Goal: Information Seeking & Learning: Compare options

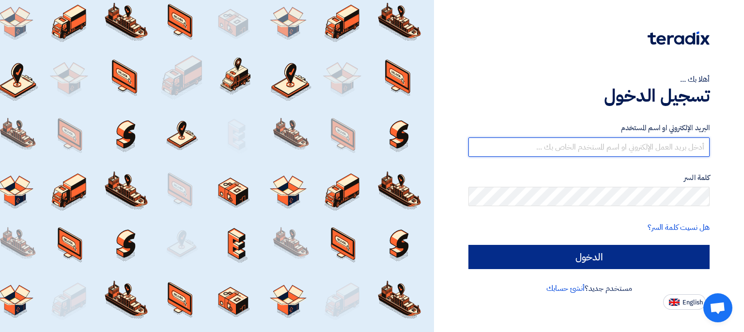
type input "[PERSON_NAME][EMAIL_ADDRESS][DOMAIN_NAME]"
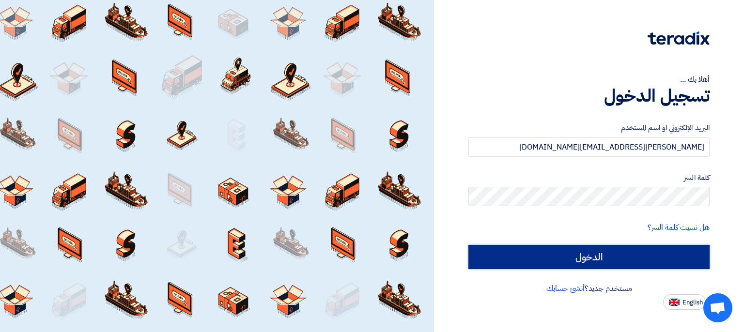
click at [601, 260] on input "الدخول" at bounding box center [588, 257] width 241 height 24
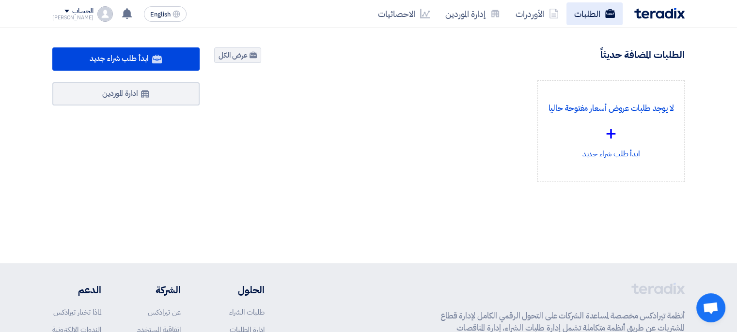
click at [584, 19] on link "الطلبات" at bounding box center [594, 13] width 56 height 23
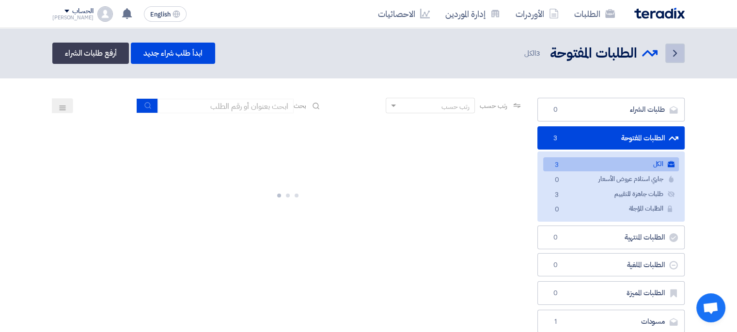
click at [671, 55] on icon "Back" at bounding box center [675, 53] width 12 height 12
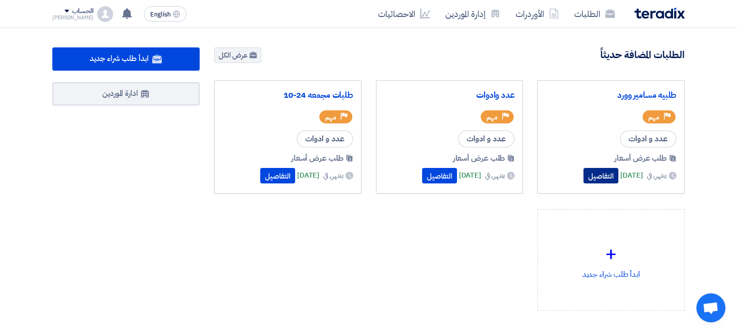
click at [584, 177] on button "التفاصيل" at bounding box center [600, 175] width 35 height 15
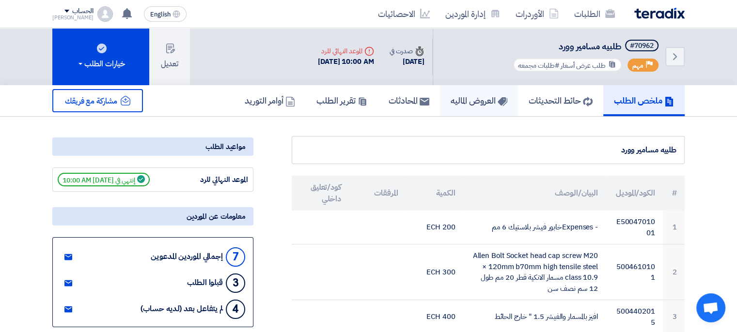
click at [477, 106] on h5 "العروض الماليه" at bounding box center [478, 100] width 57 height 11
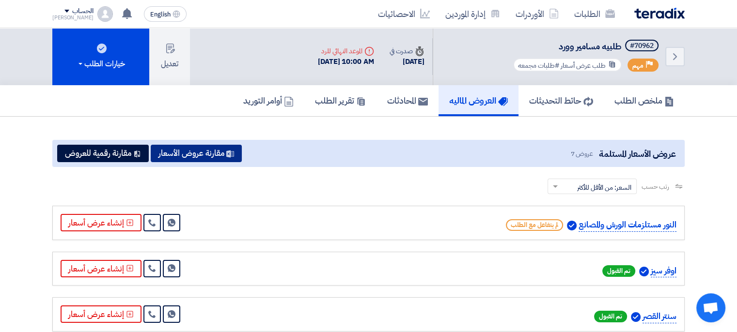
click at [213, 154] on button "مقارنة عروض الأسعار" at bounding box center [196, 153] width 91 height 17
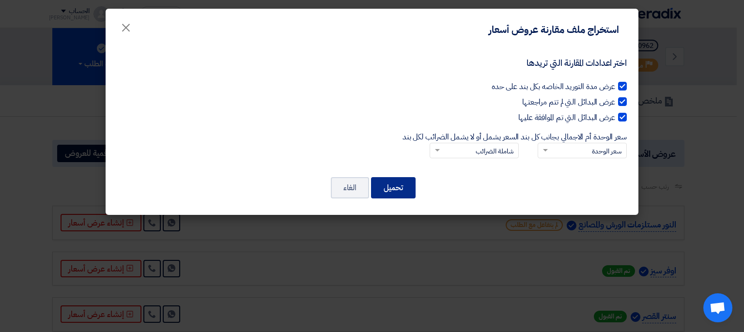
click at [401, 189] on button "تحميل" at bounding box center [393, 187] width 45 height 21
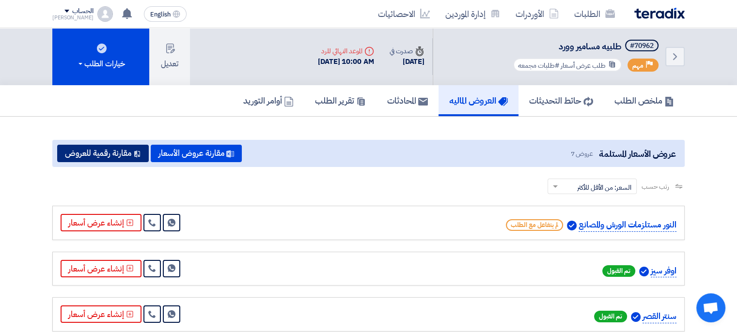
click at [108, 154] on button "مقارنة رقمية للعروض" at bounding box center [103, 153] width 92 height 17
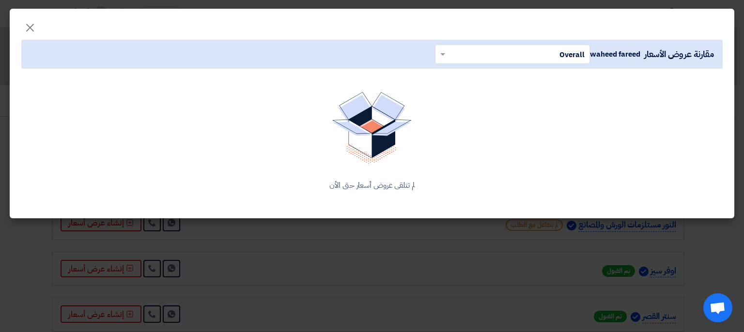
click at [424, 254] on modal-container "× مقارنة عروض الأسعار waheed fareed × Overall × لم تتلقى عروض أسعار حتى الأن" at bounding box center [372, 166] width 744 height 332
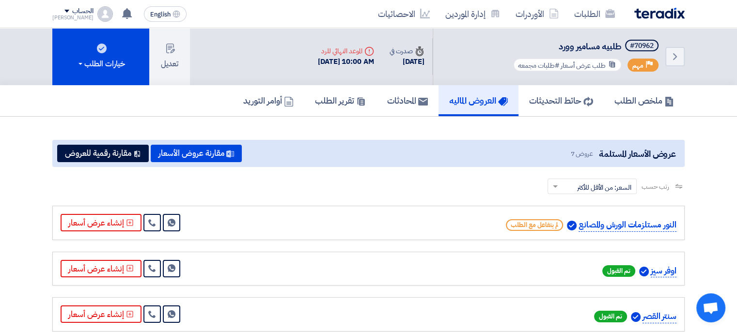
click at [579, 155] on span "عروض 7" at bounding box center [581, 154] width 22 height 10
click at [624, 151] on span "عروض الأسعار المستلمة" at bounding box center [637, 153] width 77 height 13
click at [583, 153] on span "عروض 7" at bounding box center [581, 154] width 22 height 10
click at [582, 154] on span "عروض 7" at bounding box center [581, 154] width 22 height 10
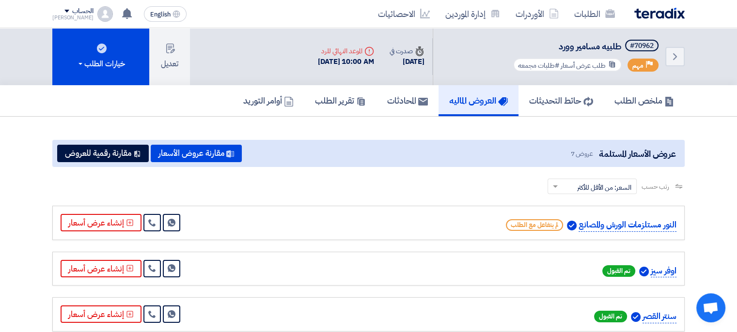
click at [572, 152] on span "عروض 7" at bounding box center [581, 154] width 22 height 10
drag, startPoint x: 570, startPoint y: 152, endPoint x: 546, endPoint y: 154, distance: 23.3
click at [570, 153] on span "عروض 7" at bounding box center [581, 154] width 22 height 10
click at [392, 101] on h5 "المحادثات" at bounding box center [407, 100] width 41 height 11
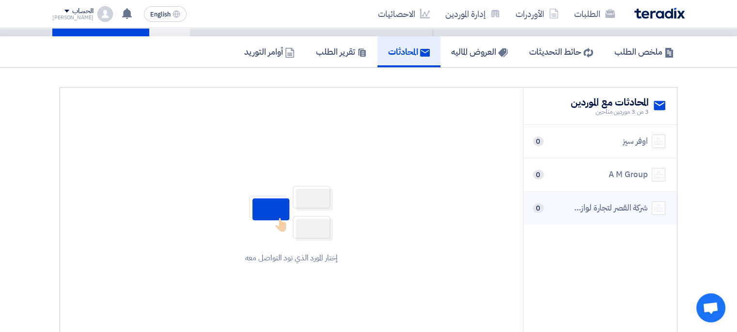
scroll to position [48, 0]
click at [628, 209] on div "شركة القصر لتجارة لوازم الورش و المصانع" at bounding box center [608, 208] width 77 height 13
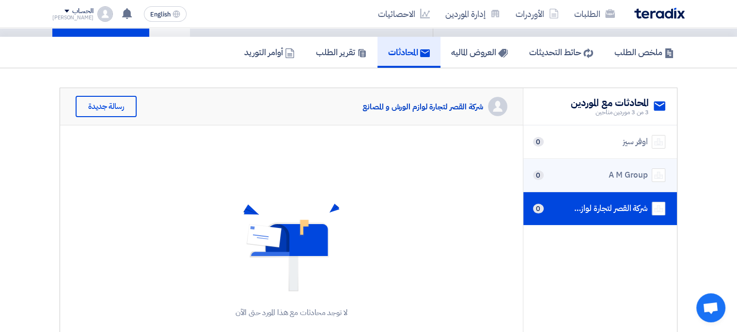
click at [588, 179] on div "A M Group 0" at bounding box center [600, 176] width 130 height 14
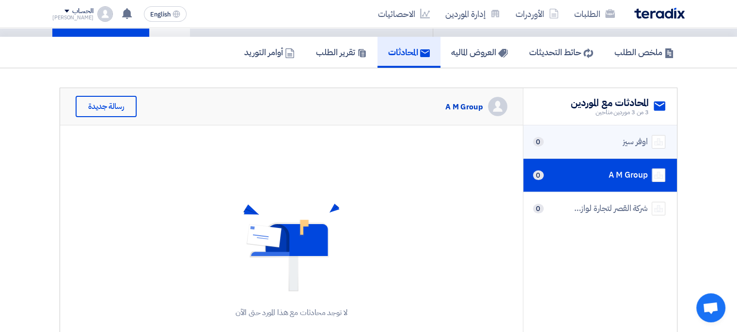
click at [602, 143] on div "اوفر سيز 0" at bounding box center [600, 142] width 130 height 14
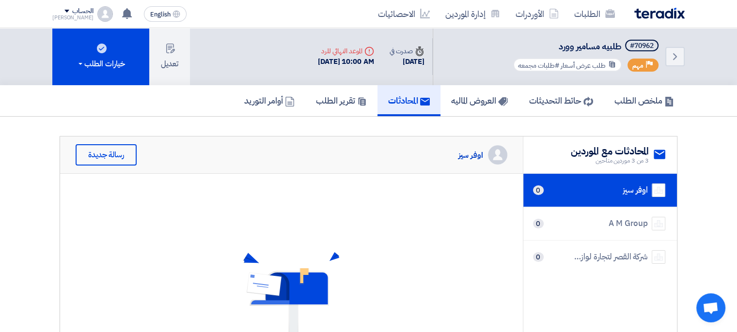
scroll to position [0, 0]
drag, startPoint x: 343, startPoint y: 101, endPoint x: 368, endPoint y: 109, distance: 26.5
click at [342, 101] on h5 "تقرير الطلب" at bounding box center [341, 100] width 51 height 11
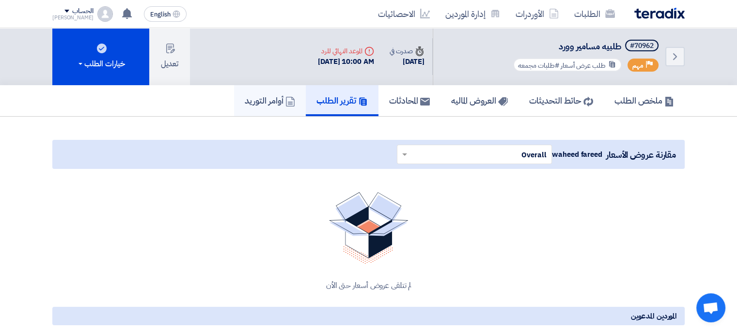
click at [252, 105] on link "أوامر التوريد" at bounding box center [270, 100] width 72 height 31
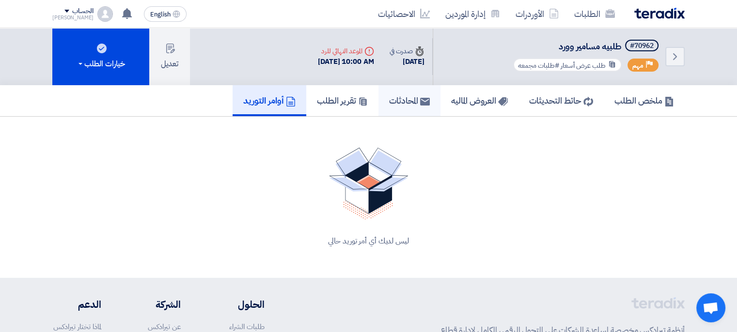
click at [403, 100] on h5 "المحادثات" at bounding box center [409, 100] width 41 height 11
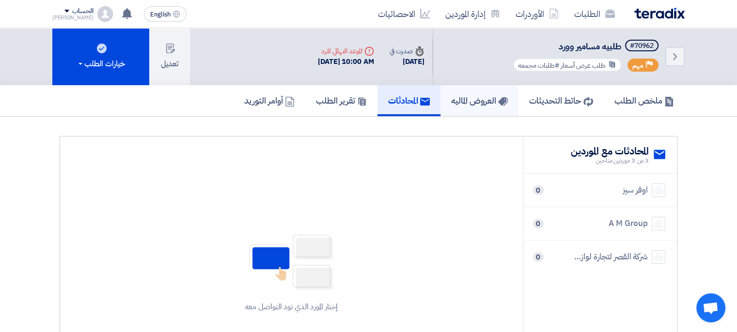
drag, startPoint x: 474, startPoint y: 96, endPoint x: 521, endPoint y: 103, distance: 47.5
click at [475, 97] on h5 "العروض الماليه" at bounding box center [479, 100] width 57 height 11
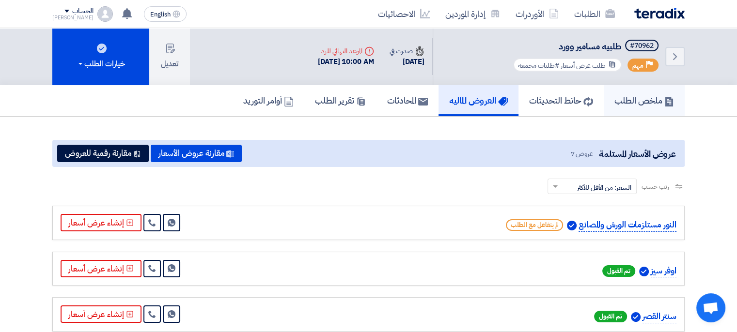
click at [634, 98] on h5 "ملخص الطلب" at bounding box center [644, 100] width 60 height 11
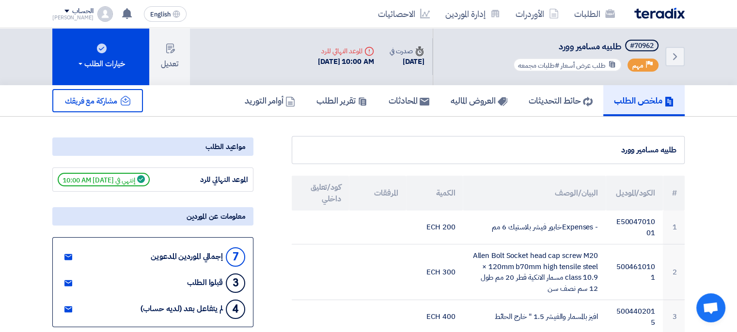
click at [203, 278] on div "قبلوا الطلب" at bounding box center [205, 282] width 36 height 9
click at [204, 283] on div "قبلوا الطلب" at bounding box center [205, 282] width 36 height 9
click at [127, 179] on span "إنتهي في [DATE] 10:00 AM" at bounding box center [104, 180] width 92 height 14
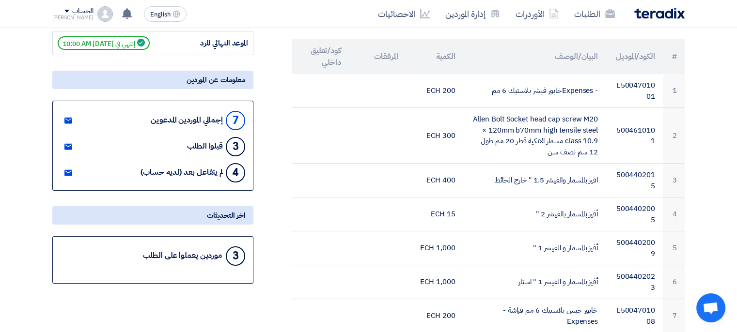
scroll to position [145, 0]
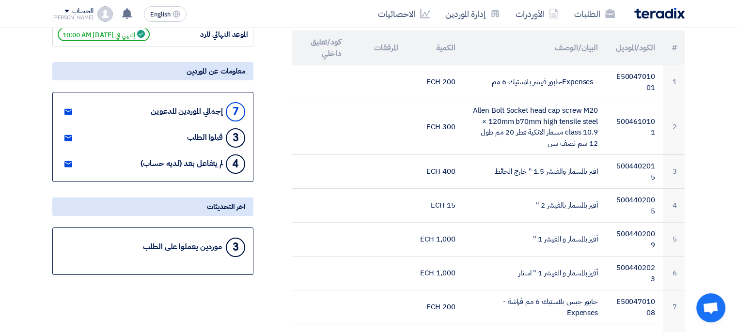
click at [232, 247] on div "3" at bounding box center [235, 247] width 19 height 19
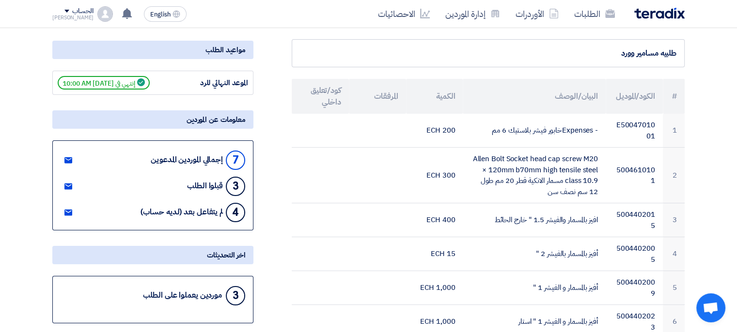
scroll to position [0, 0]
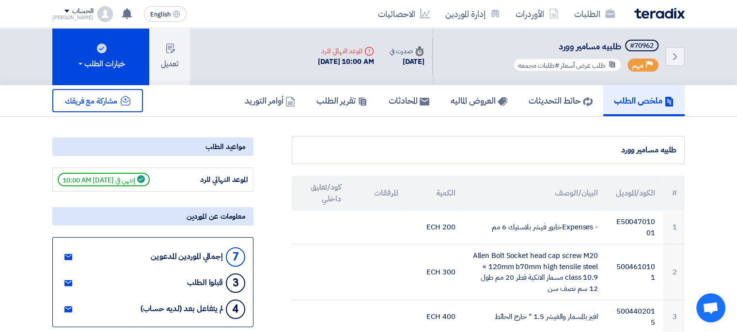
click at [583, 67] on span "طلب عرض أسعار" at bounding box center [582, 66] width 45 height 10
click at [614, 63] on use at bounding box center [612, 64] width 6 height 6
click at [613, 64] on use at bounding box center [612, 64] width 6 height 6
click at [612, 64] on icon at bounding box center [612, 65] width 8 height 8
click at [610, 64] on icon at bounding box center [612, 65] width 8 height 8
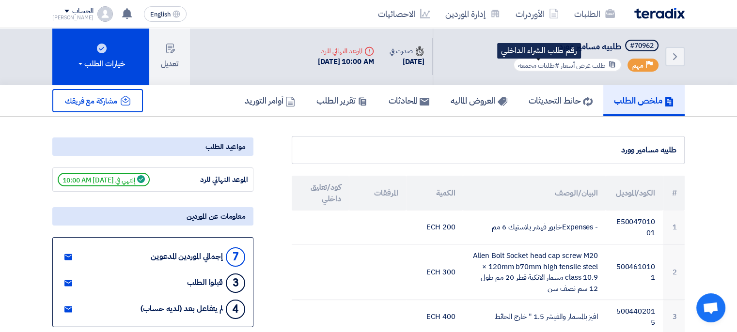
click at [552, 68] on span "#طلبات مجمعه" at bounding box center [538, 66] width 41 height 10
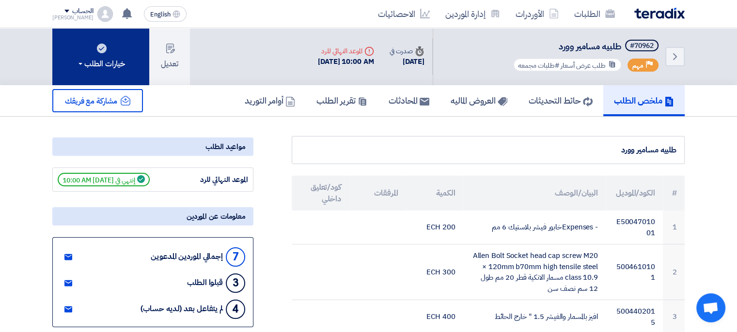
click at [82, 62] on div "خيارات الطلب" at bounding box center [101, 64] width 48 height 12
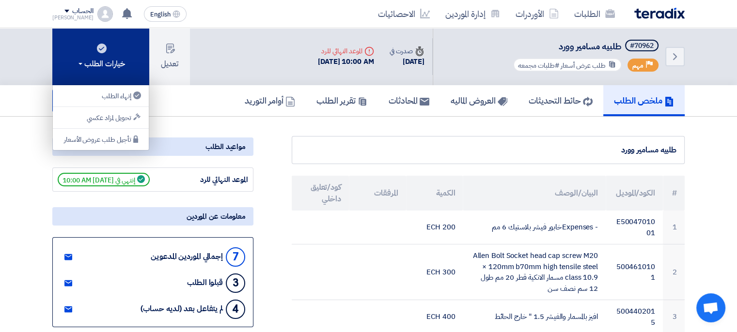
click at [82, 62] on div "خيارات الطلب" at bounding box center [101, 64] width 48 height 12
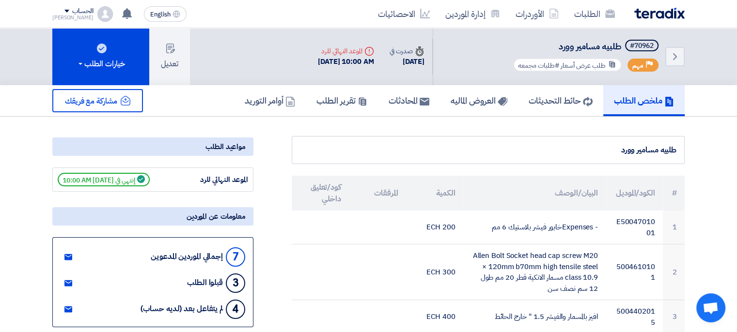
click at [614, 63] on use at bounding box center [612, 64] width 6 height 6
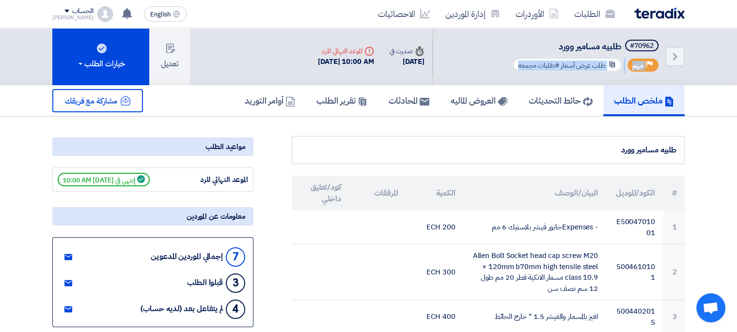
click at [579, 69] on span "طلب عرض أسعار" at bounding box center [582, 66] width 45 height 10
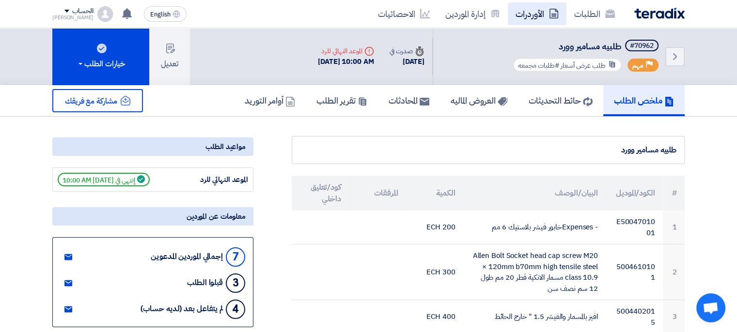
click at [538, 10] on link "الأوردرات" at bounding box center [537, 13] width 59 height 23
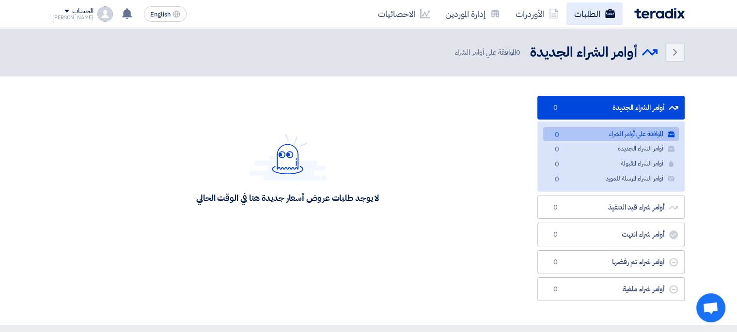
click at [590, 16] on link "الطلبات" at bounding box center [594, 13] width 56 height 23
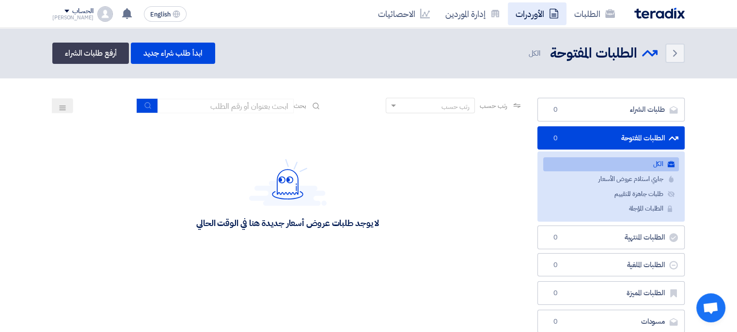
click at [542, 16] on link "الأوردرات" at bounding box center [537, 13] width 59 height 23
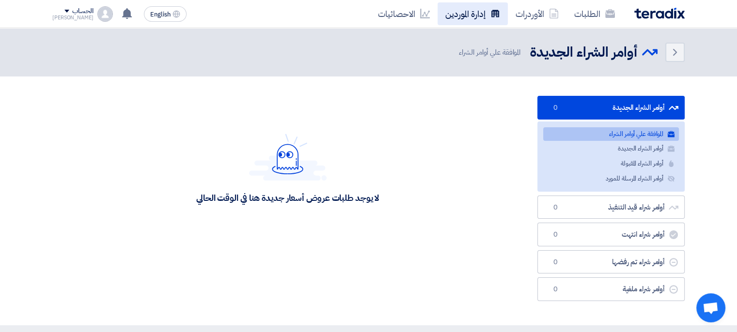
click at [482, 15] on link "إدارة الموردين" at bounding box center [472, 13] width 70 height 23
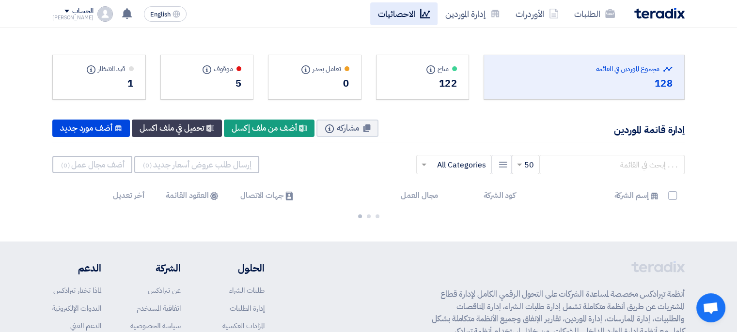
click at [397, 14] on link "الاحصائيات" at bounding box center [403, 13] width 67 height 23
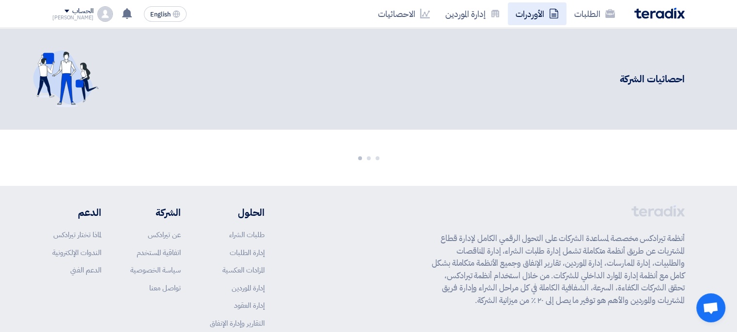
click at [527, 16] on link "الأوردرات" at bounding box center [537, 13] width 59 height 23
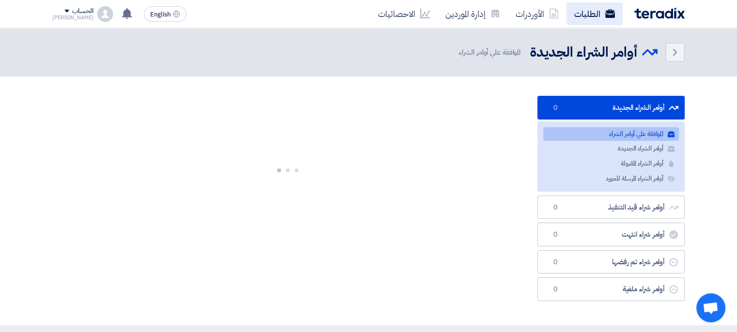
click at [587, 16] on link "الطلبات" at bounding box center [594, 13] width 56 height 23
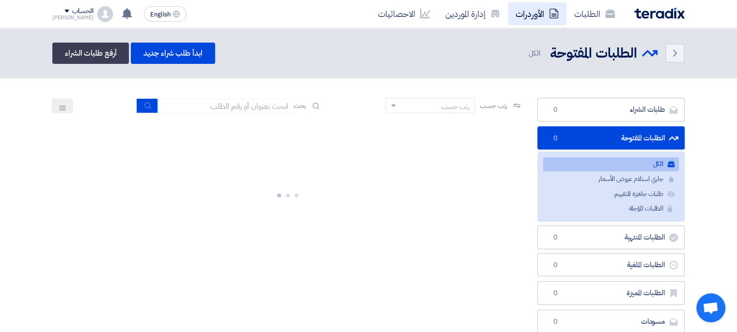
click at [533, 17] on link "الأوردرات" at bounding box center [537, 13] width 59 height 23
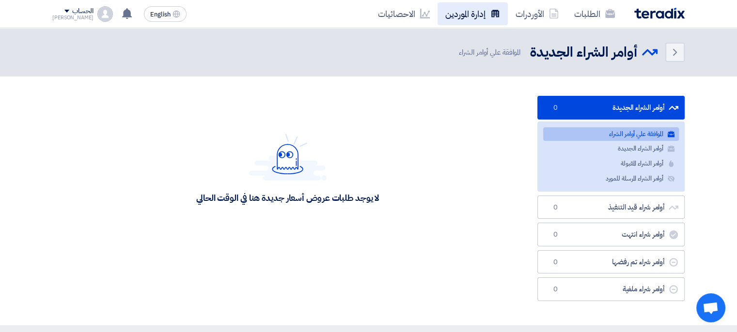
click at [458, 15] on link "إدارة الموردين" at bounding box center [472, 13] width 70 height 23
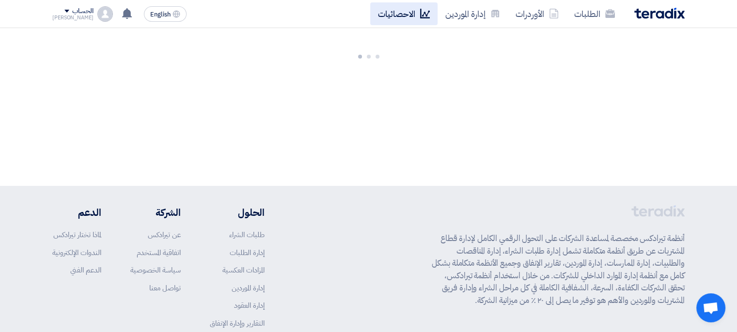
click at [413, 12] on link "الاحصائيات" at bounding box center [403, 13] width 67 height 23
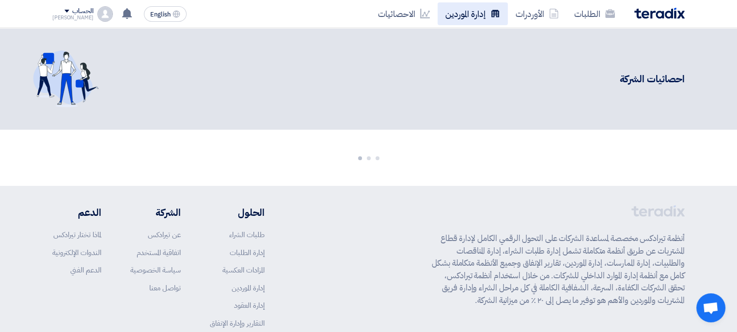
click at [472, 7] on link "إدارة الموردين" at bounding box center [472, 13] width 70 height 23
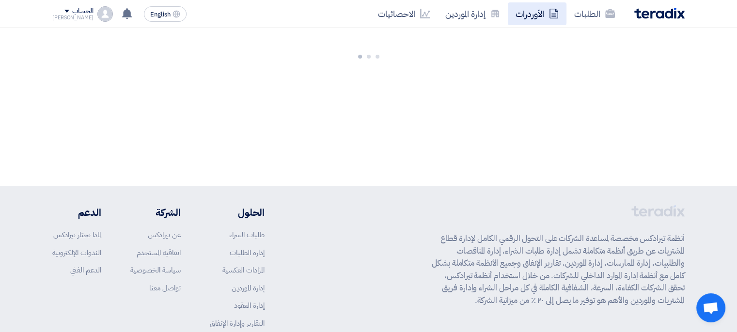
click at [535, 10] on link "الأوردرات" at bounding box center [537, 13] width 59 height 23
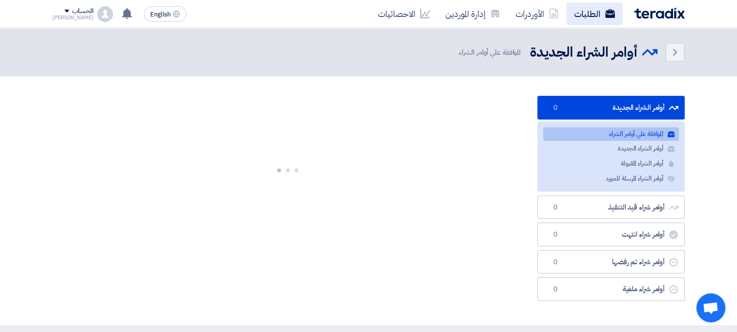
click at [589, 9] on link "الطلبات" at bounding box center [594, 13] width 56 height 23
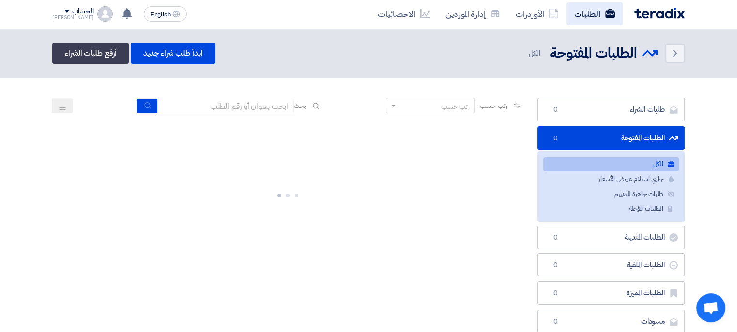
click at [589, 13] on link "الطلبات" at bounding box center [594, 13] width 56 height 23
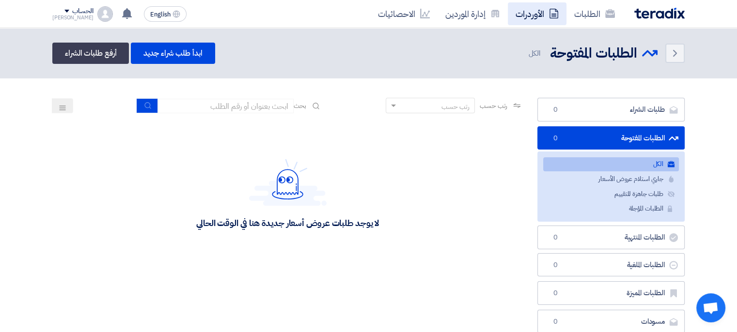
click at [528, 14] on link "الأوردرات" at bounding box center [537, 13] width 59 height 23
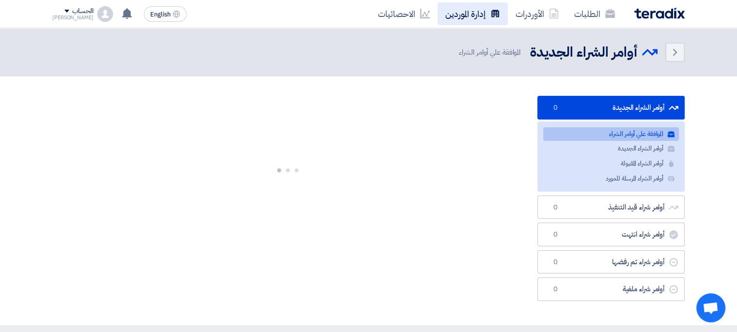
click at [465, 14] on link "إدارة الموردين" at bounding box center [472, 13] width 70 height 23
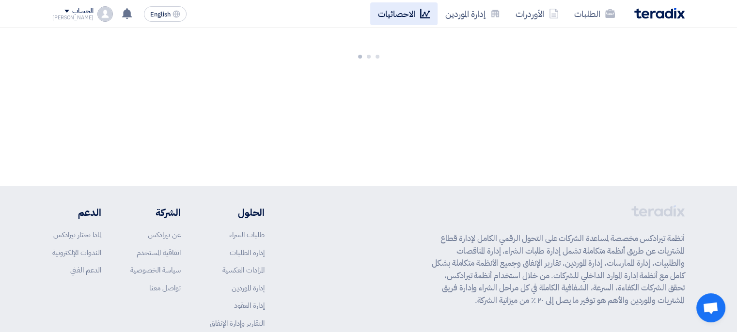
click at [396, 17] on link "الاحصائيات" at bounding box center [403, 13] width 67 height 23
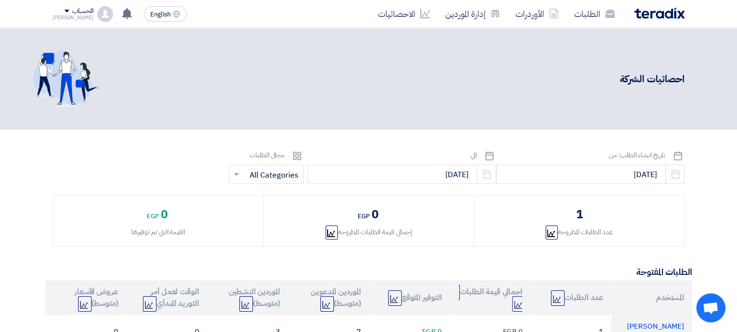
click at [595, 228] on div "عدد الطلبات المطروحة Graph" at bounding box center [578, 232] width 67 height 10
click at [584, 237] on div "1 عدد الطلبات المطروحة Graph" at bounding box center [579, 221] width 210 height 50
click at [583, 237] on div "1 عدد الطلبات المطروحة Graph" at bounding box center [579, 221] width 210 height 50
click at [581, 235] on div "عدد الطلبات المطروحة Graph" at bounding box center [578, 232] width 67 height 10
click at [572, 231] on div "عدد الطلبات المطروحة Graph" at bounding box center [578, 232] width 67 height 10
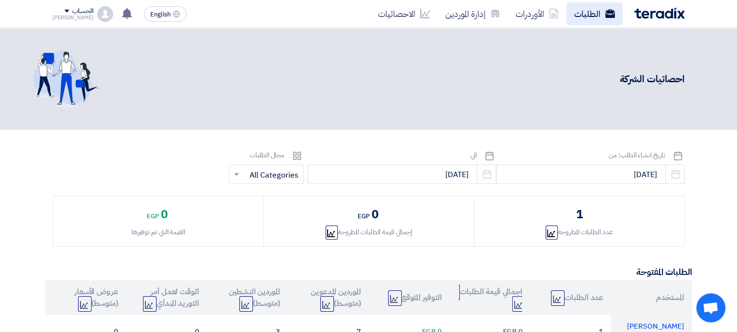
click at [592, 14] on link "الطلبات" at bounding box center [594, 13] width 56 height 23
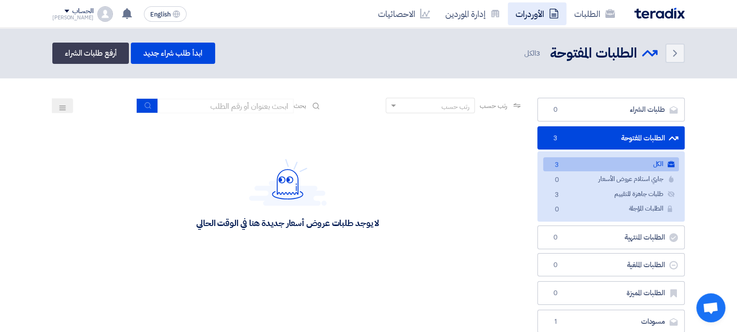
click at [541, 13] on link "الأوردرات" at bounding box center [537, 13] width 59 height 23
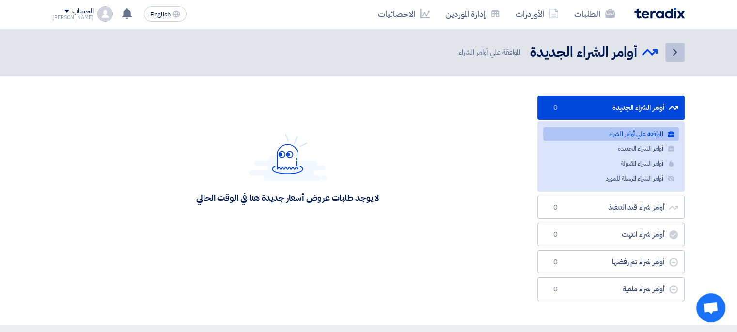
click at [674, 61] on link "Back" at bounding box center [674, 52] width 19 height 19
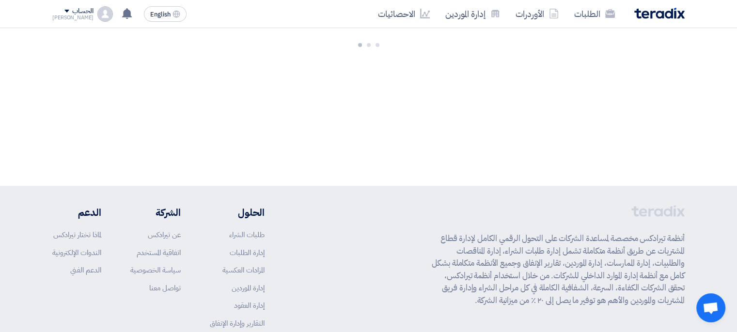
drag, startPoint x: 665, startPoint y: 9, endPoint x: 659, endPoint y: 13, distance: 7.8
click at [665, 10] on img at bounding box center [659, 13] width 50 height 11
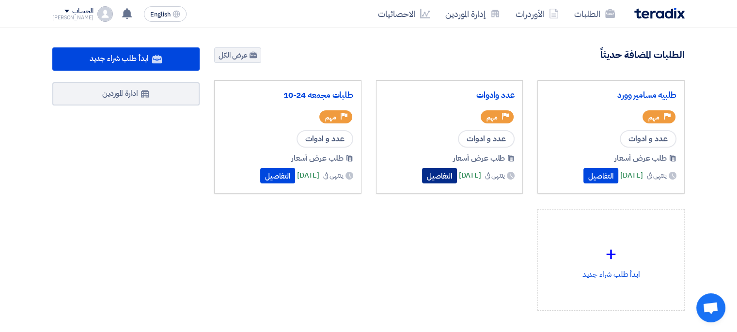
click at [422, 175] on button "التفاصيل" at bounding box center [439, 175] width 35 height 15
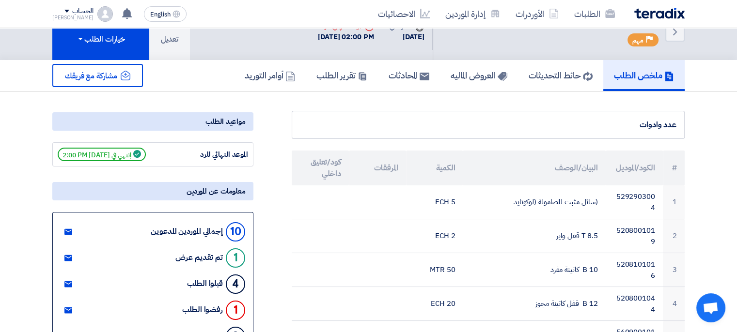
scroll to position [97, 0]
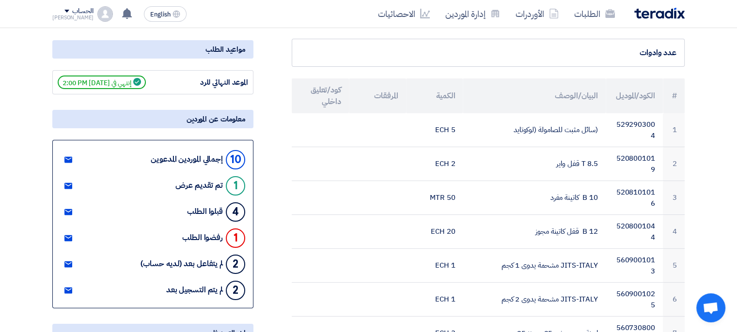
click at [203, 183] on div "تم تقديم عرض" at bounding box center [198, 185] width 47 height 9
click at [67, 183] on use at bounding box center [68, 186] width 8 height 6
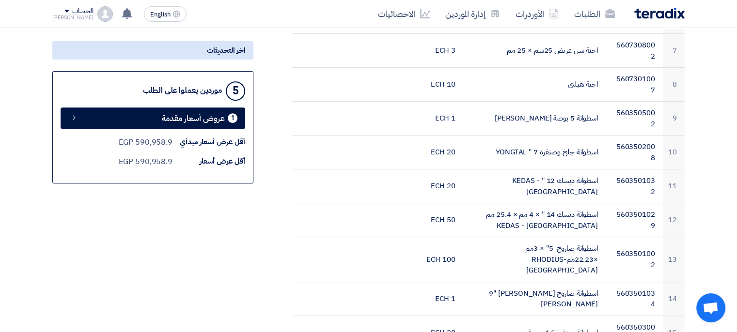
scroll to position [387, 0]
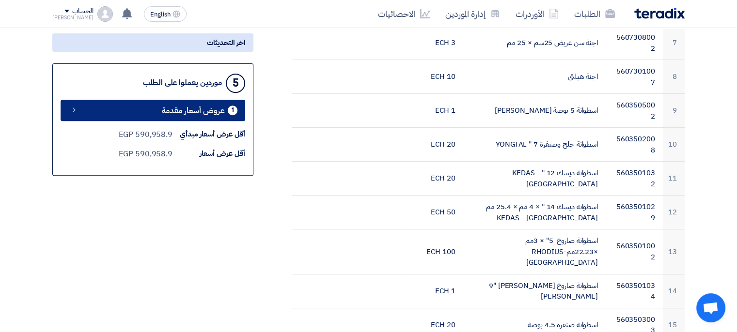
click at [199, 113] on span "عروض أسعار مقدمة" at bounding box center [193, 110] width 63 height 7
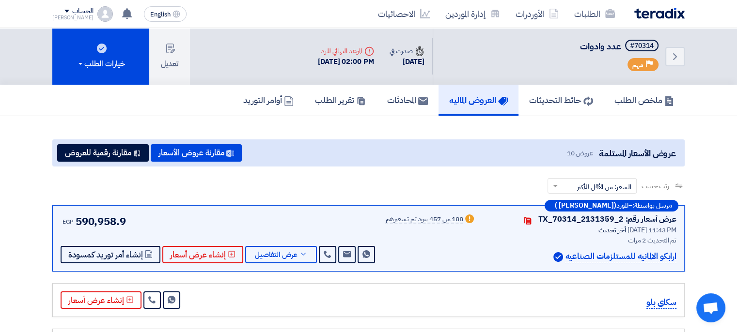
scroll to position [97, 0]
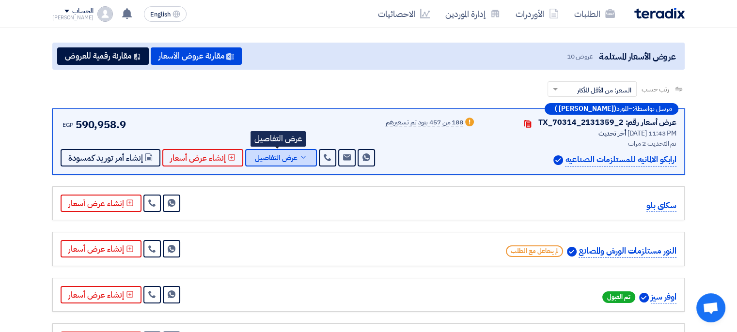
click at [299, 158] on icon at bounding box center [303, 158] width 8 height 8
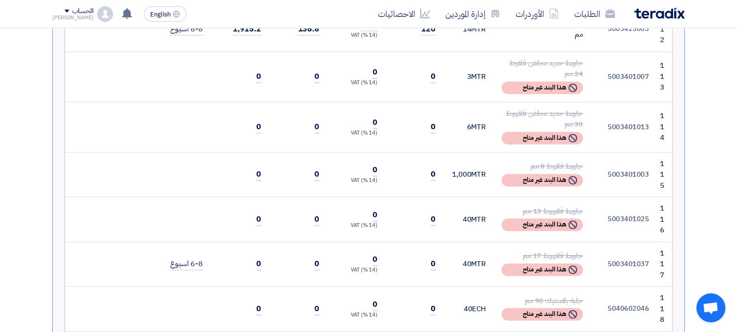
scroll to position [0, 0]
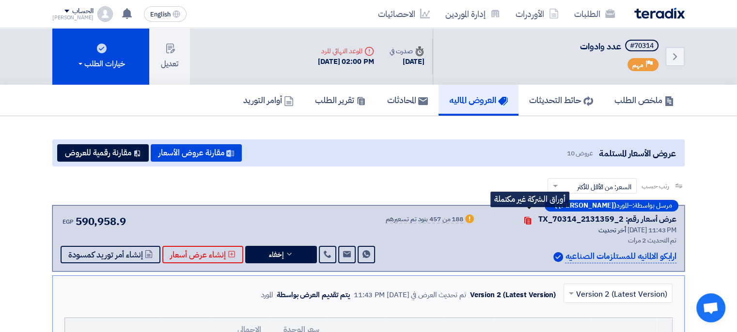
click at [531, 220] on icon "Contacts" at bounding box center [528, 221] width 8 height 8
click at [529, 221] on use at bounding box center [527, 221] width 7 height 8
click at [527, 221] on use at bounding box center [527, 221] width 7 height 8
click at [469, 217] on icon "Warn" at bounding box center [469, 219] width 9 height 9
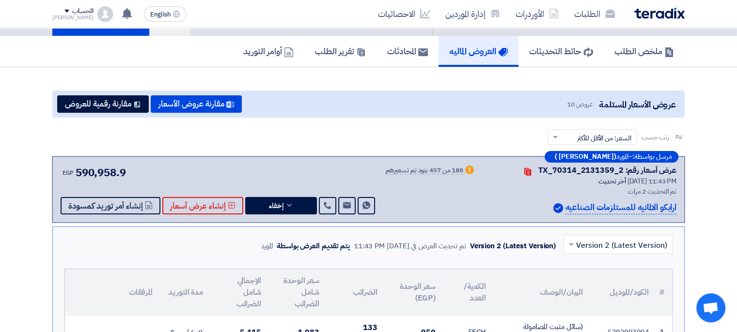
scroll to position [48, 0]
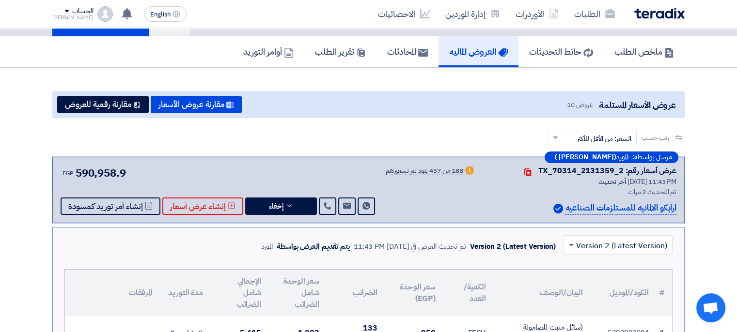
click at [573, 244] on span at bounding box center [571, 245] width 5 height 3
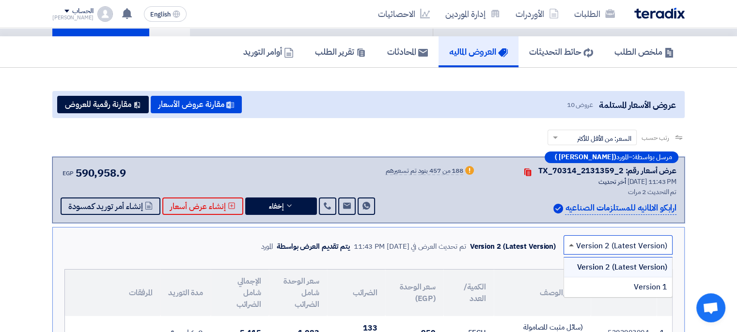
click at [573, 244] on span at bounding box center [571, 245] width 5 height 2
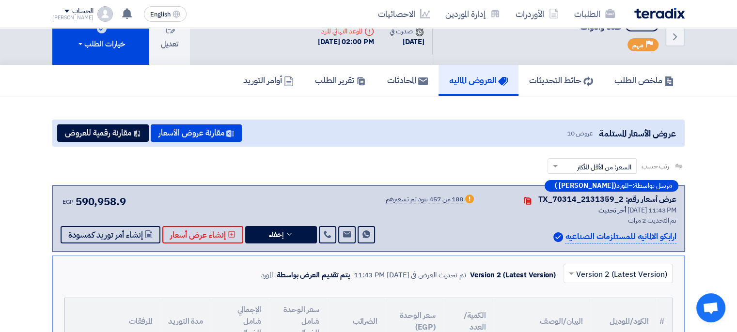
scroll to position [0, 0]
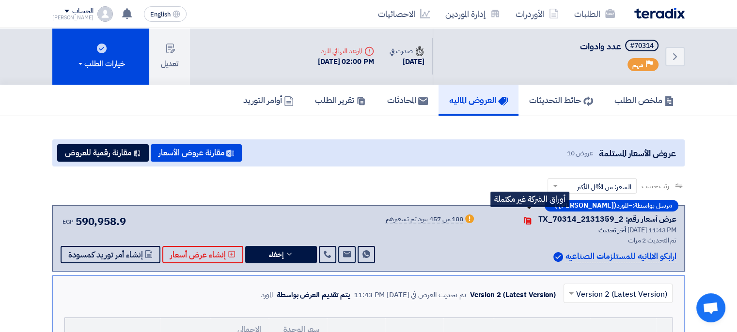
click at [531, 220] on icon "Contacts" at bounding box center [528, 221] width 8 height 8
click at [602, 256] on p "ارابكو الالمانيه للمستلزمات الصناعيه" at bounding box center [620, 256] width 111 height 13
drag, startPoint x: 602, startPoint y: 256, endPoint x: 510, endPoint y: 257, distance: 91.1
click at [601, 256] on p "ارابكو الالمانيه للمستلزمات الصناعيه" at bounding box center [620, 256] width 111 height 13
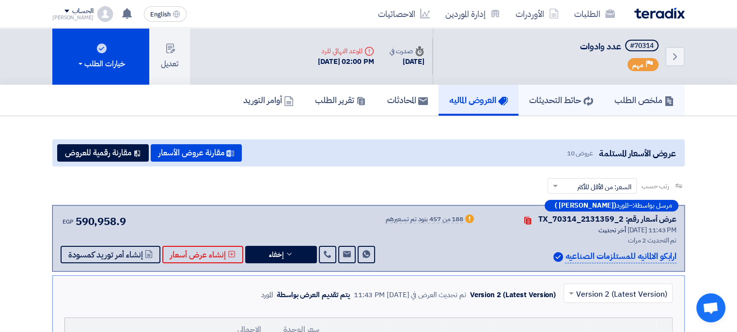
click at [649, 100] on h5 "ملخص الطلب" at bounding box center [644, 99] width 60 height 11
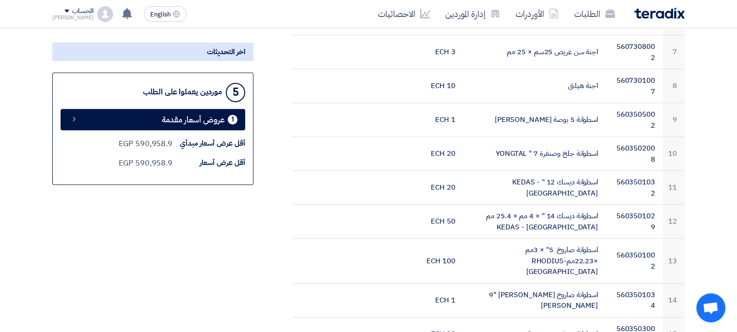
scroll to position [291, 0]
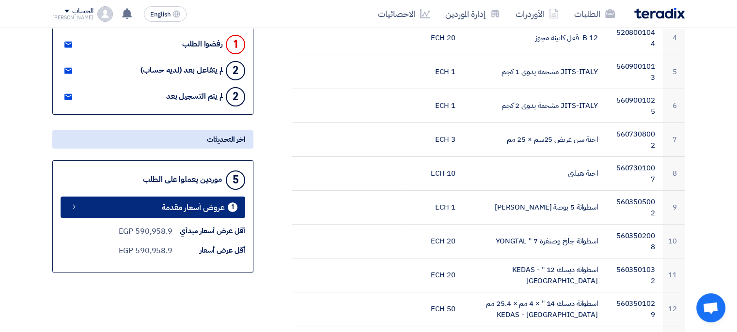
click at [71, 203] on icon at bounding box center [74, 207] width 8 height 8
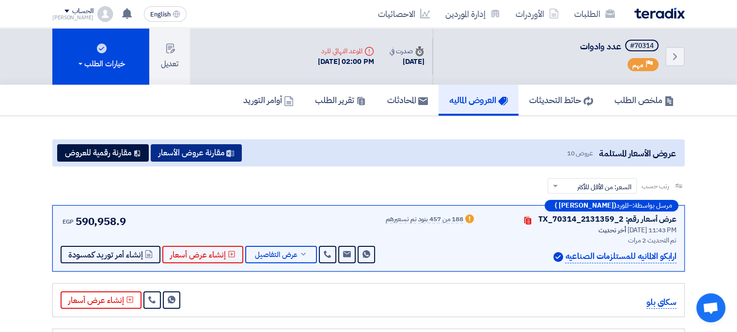
click at [209, 154] on button "مقارنة عروض الأسعار" at bounding box center [196, 152] width 91 height 17
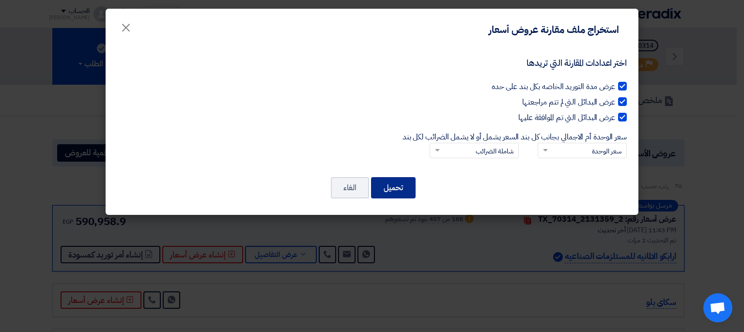
click at [397, 186] on button "تحميل" at bounding box center [393, 187] width 45 height 21
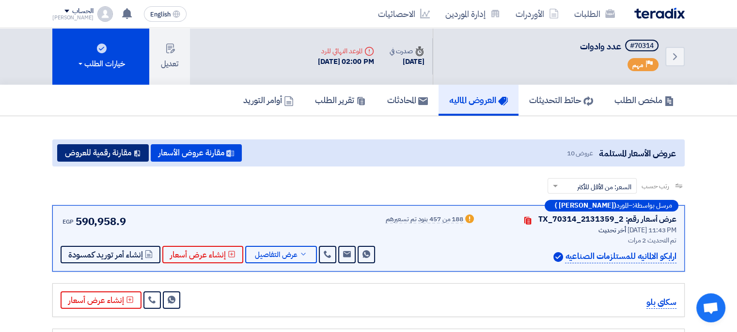
click at [97, 156] on button "مقارنة رقمية للعروض" at bounding box center [103, 152] width 92 height 17
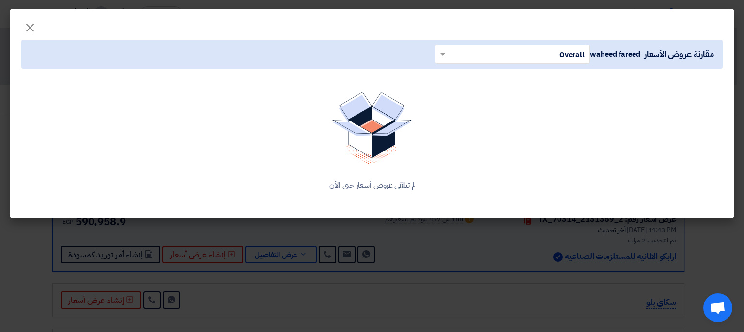
drag, startPoint x: 494, startPoint y: 269, endPoint x: 743, endPoint y: 3, distance: 363.9
click at [494, 268] on modal-container "× مقارنة عروض الأسعار waheed fareed × Overall × لم تتلقى عروض أسعار حتى الأن" at bounding box center [372, 166] width 744 height 332
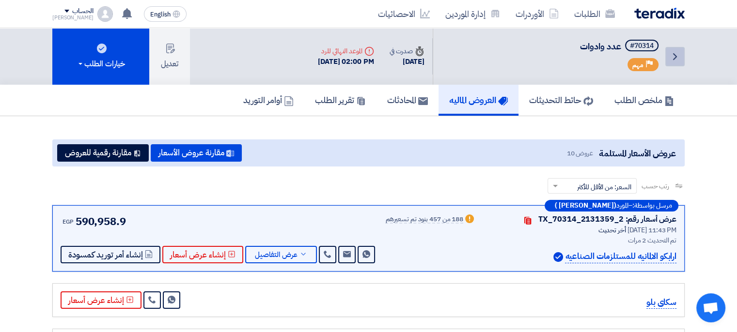
click at [668, 59] on link "Back" at bounding box center [674, 56] width 19 height 19
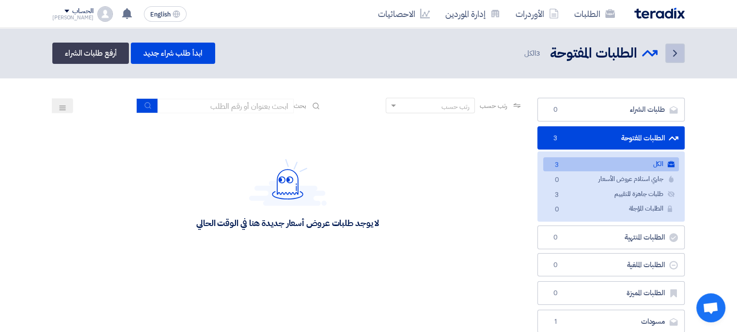
click at [673, 53] on icon "Back" at bounding box center [675, 53] width 12 height 12
